Goal: Transaction & Acquisition: Purchase product/service

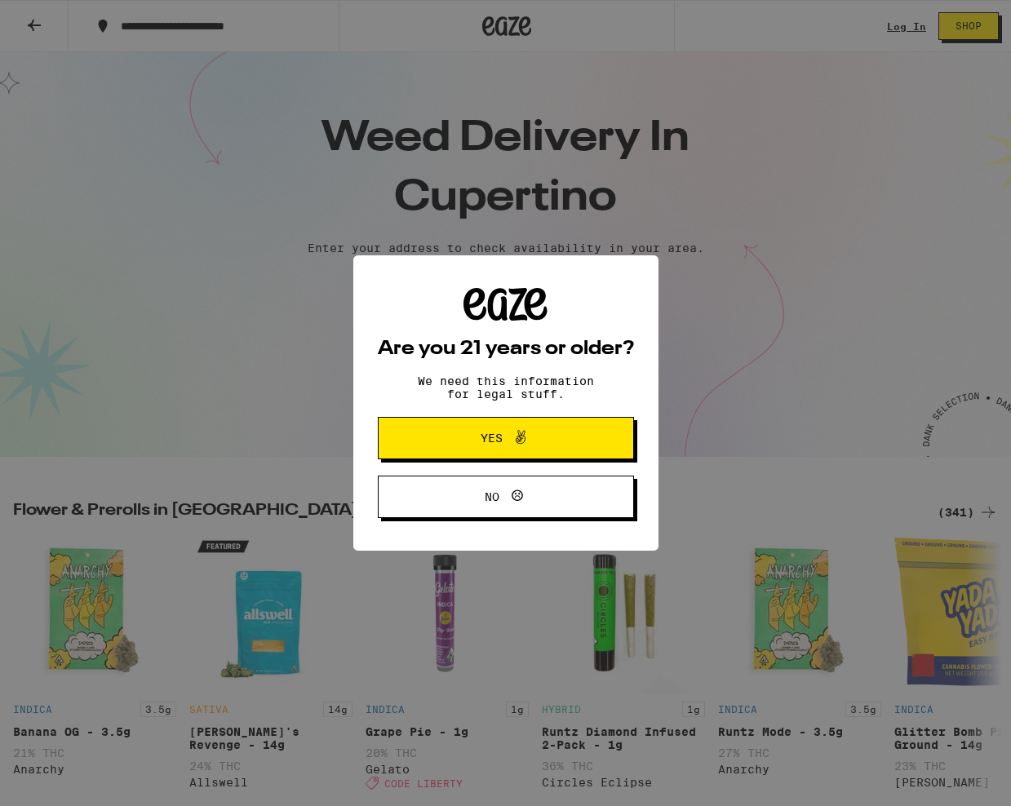
click at [572, 440] on button "Yes" at bounding box center [506, 438] width 256 height 42
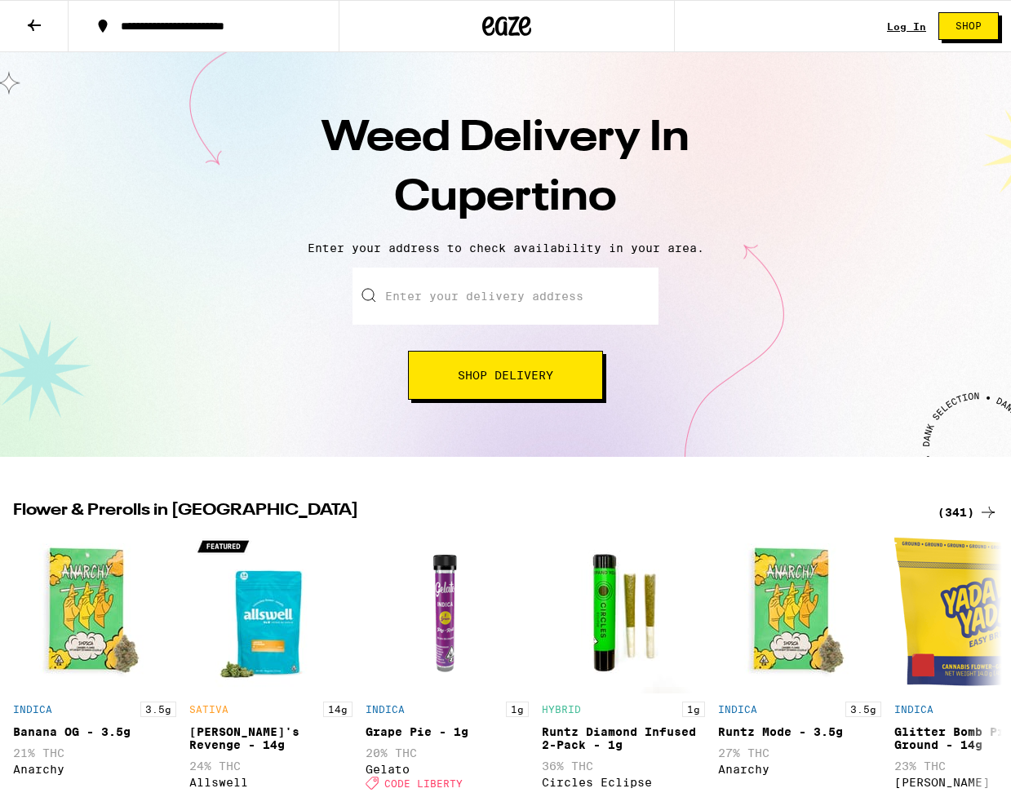
click at [496, 297] on input "Enter your delivery address" at bounding box center [506, 296] width 306 height 57
paste input "[STREET_ADDRESS]"
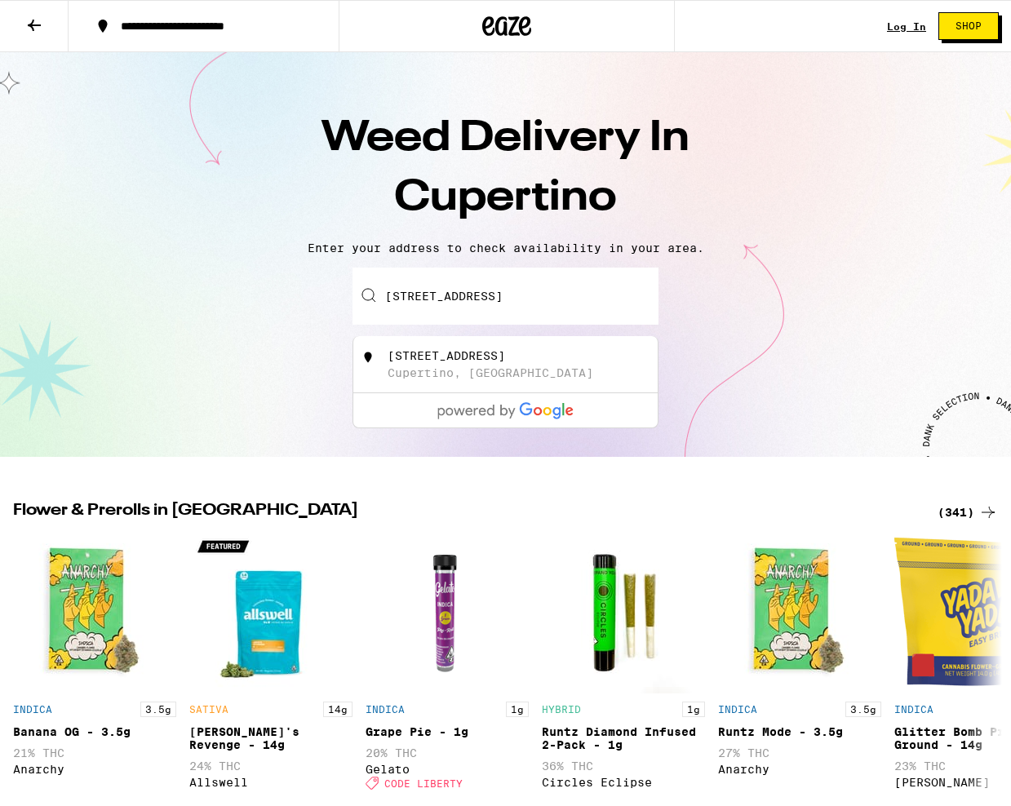
type input "[STREET_ADDRESS]"
click at [496, 357] on div "[STREET_ADDRESS]" at bounding box center [447, 355] width 118 height 13
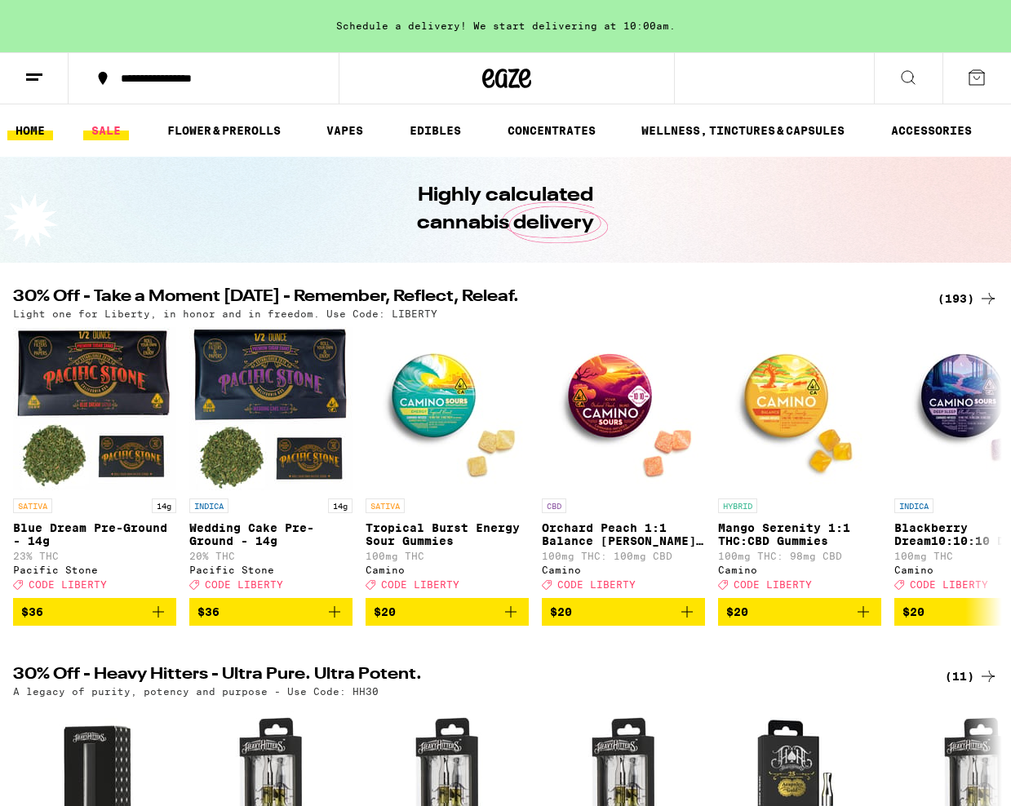
click at [101, 135] on link "SALE" at bounding box center [106, 131] width 46 height 20
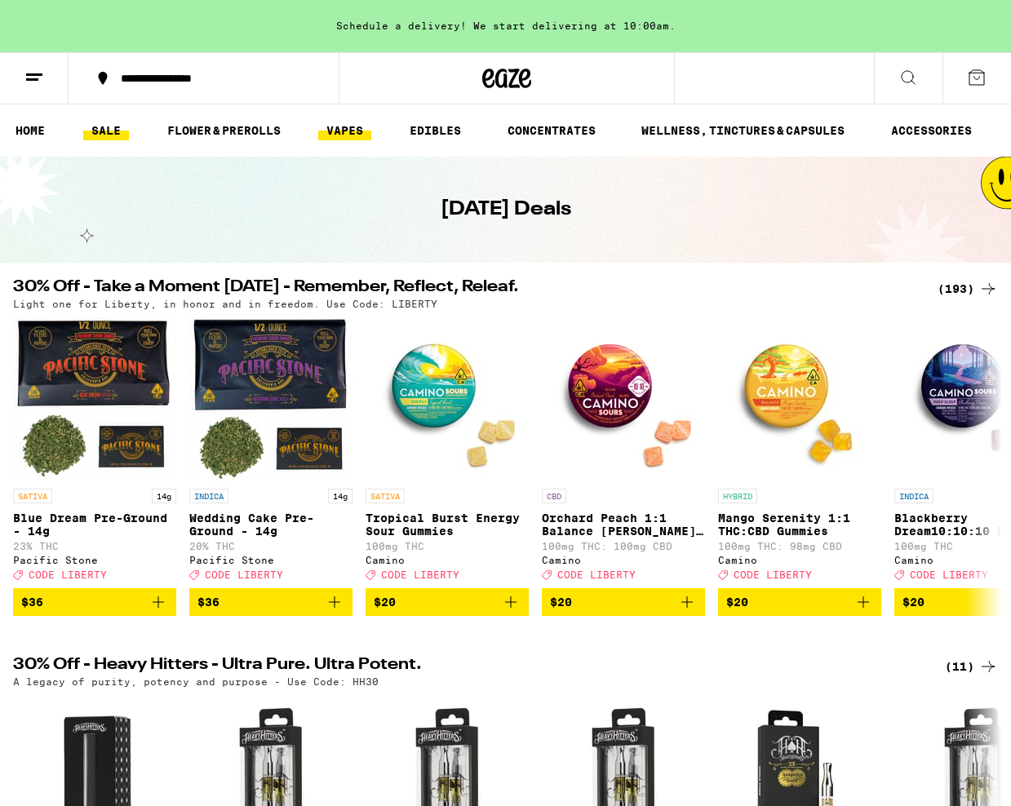
click at [340, 132] on link "VAPES" at bounding box center [344, 131] width 53 height 20
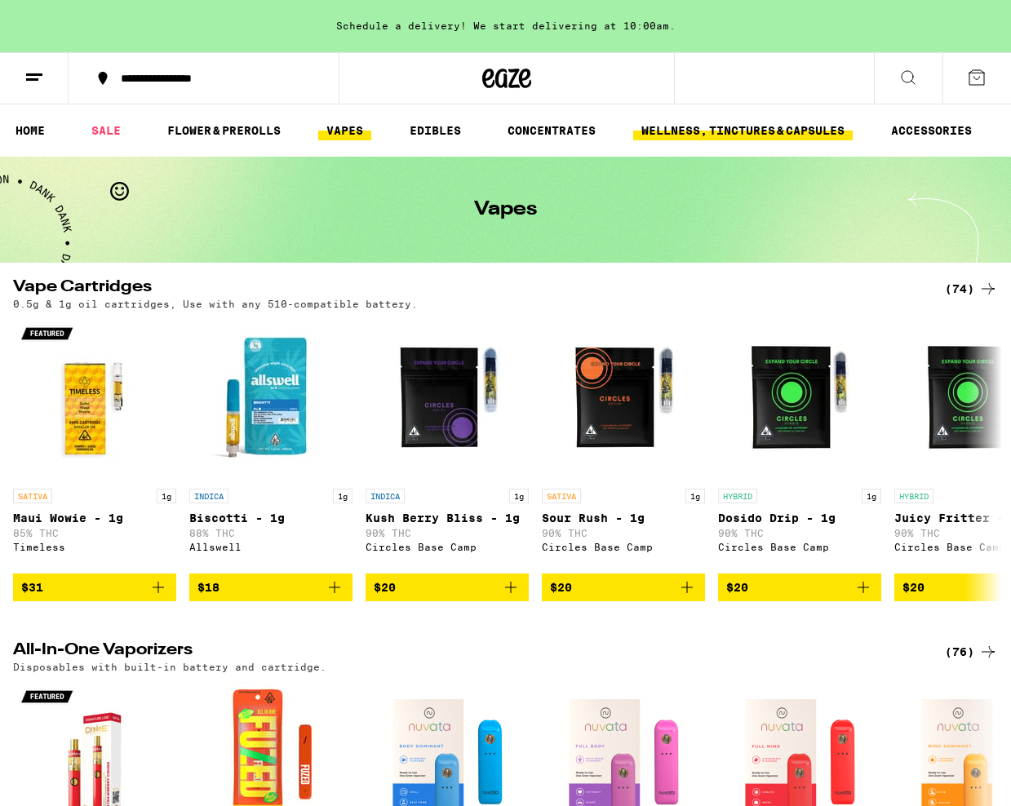
click at [649, 136] on link "WELLNESS, TINCTURES & CAPSULES" at bounding box center [743, 131] width 220 height 20
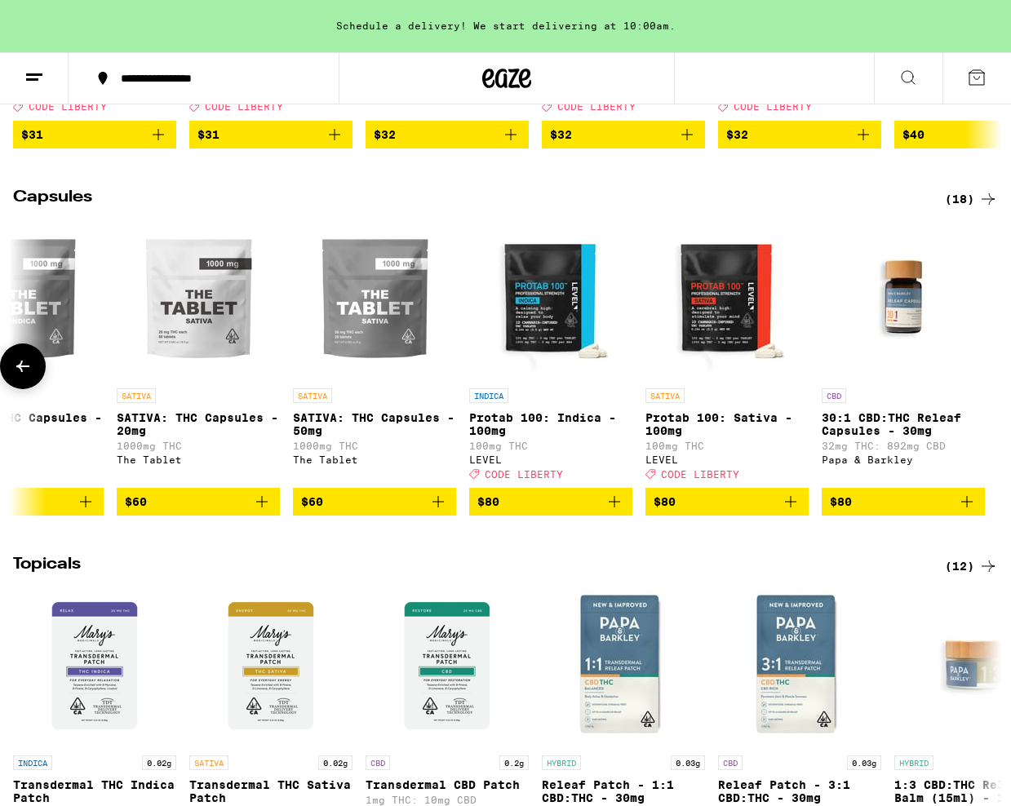
scroll to position [830, 0]
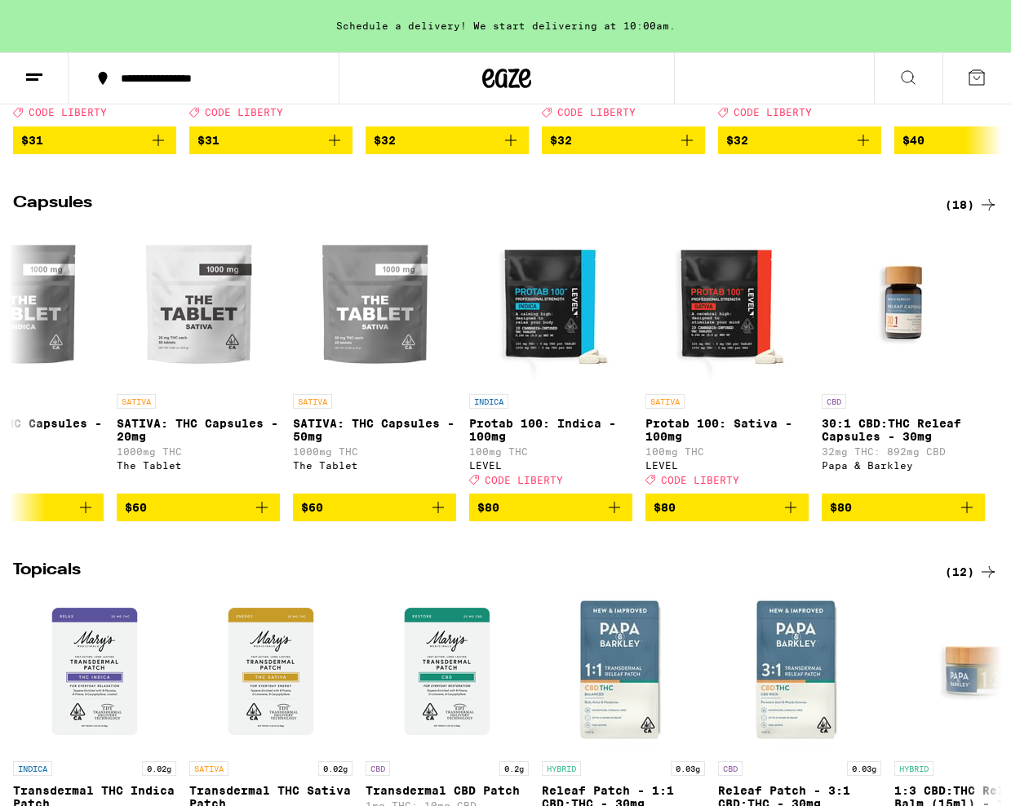
click at [961, 215] on div "(18)" at bounding box center [971, 205] width 53 height 20
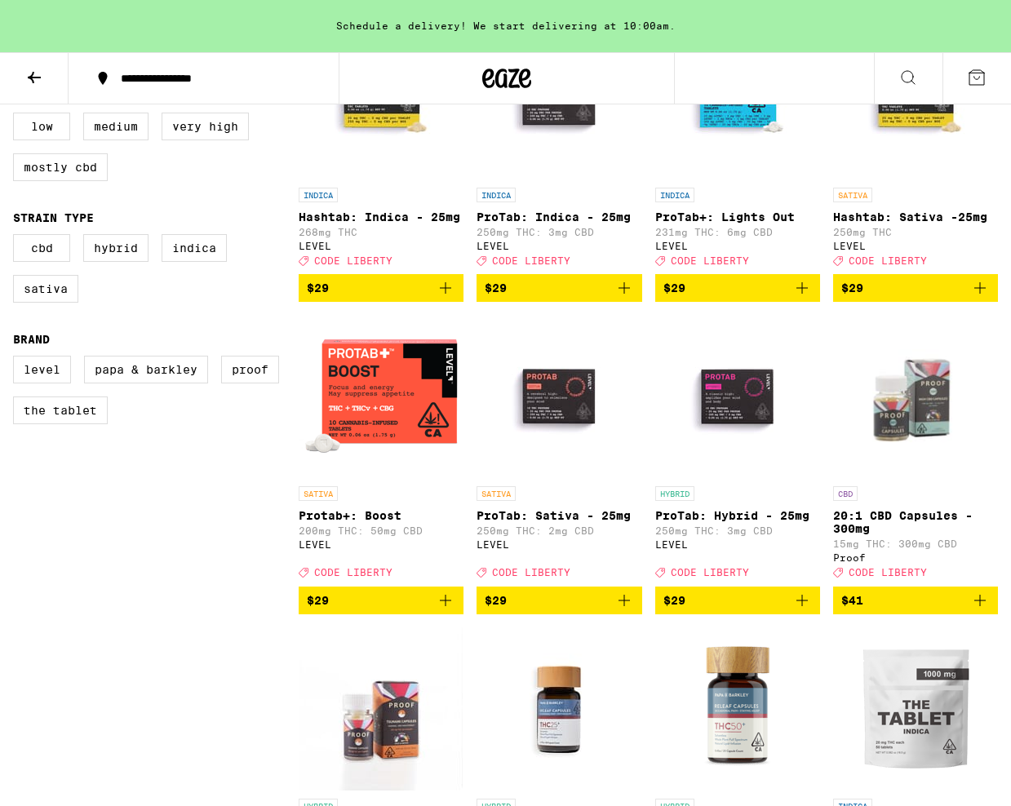
scroll to position [70, 0]
